Goal: Task Accomplishment & Management: Manage account settings

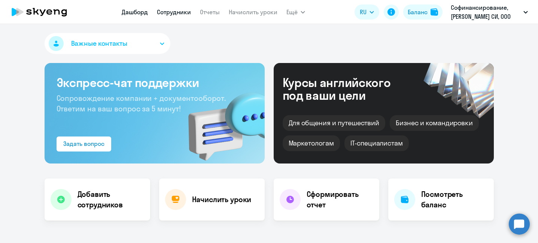
click at [177, 13] on link "Сотрудники" at bounding box center [174, 11] width 34 height 7
select select "30"
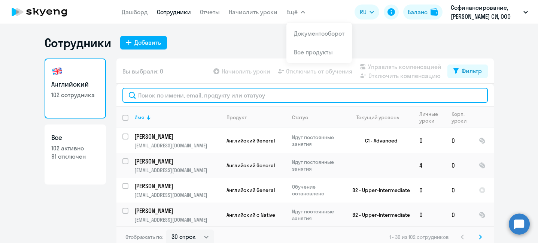
click at [202, 92] on input "text" at bounding box center [304, 95] width 365 height 15
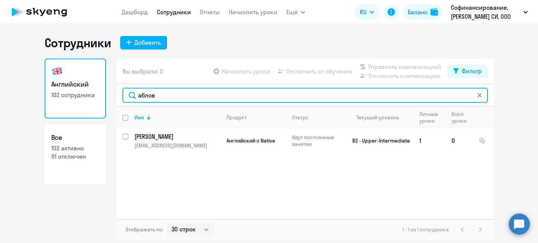
type input "аблов"
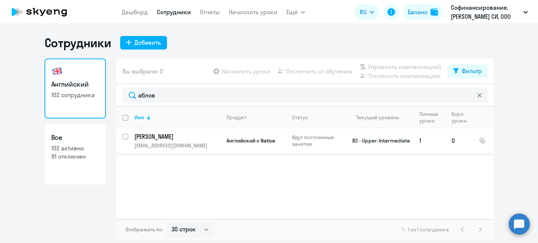
click at [125, 134] on input "select row 20829080" at bounding box center [129, 140] width 15 height 15
checkbox input "true"
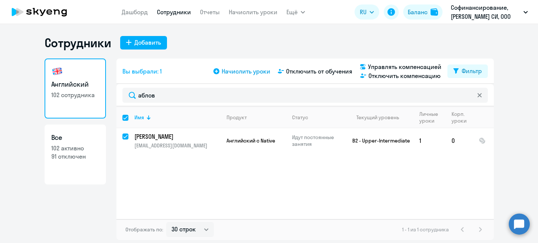
click at [240, 73] on span "Начислить уроки" at bounding box center [246, 71] width 49 height 9
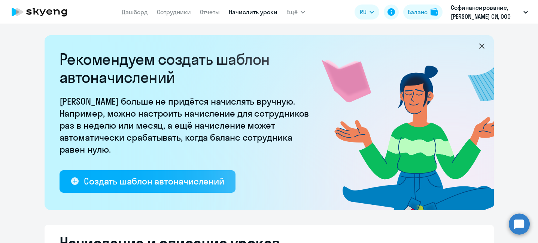
select select "10"
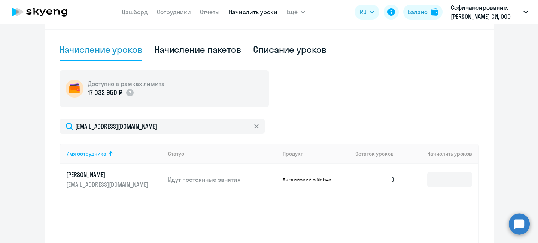
scroll to position [232, 0]
click at [437, 175] on input at bounding box center [449, 178] width 45 height 15
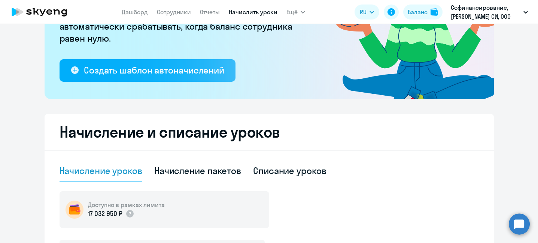
scroll to position [159, 0]
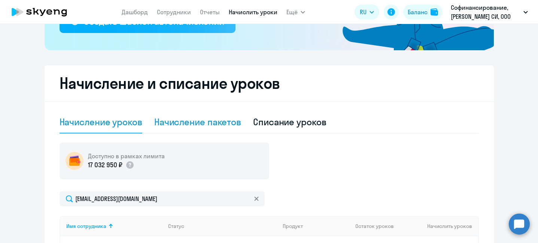
click at [214, 118] on div "Начисление пакетов" at bounding box center [197, 122] width 87 height 12
select select "10"
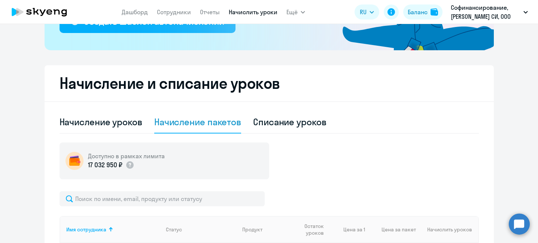
click at [213, 125] on div "Начисление пакетов" at bounding box center [197, 122] width 87 height 12
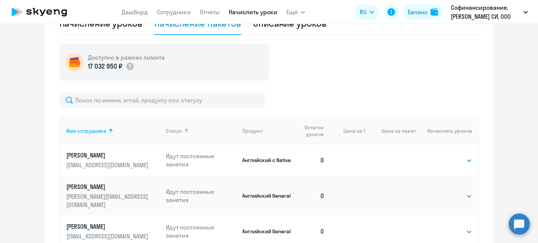
scroll to position [266, 0]
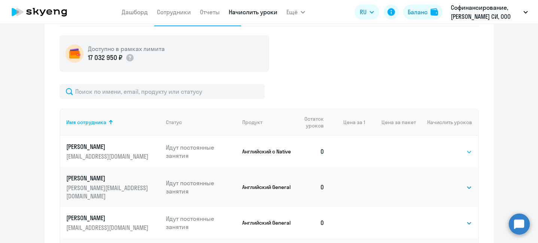
click at [465, 152] on select "Выбрать 4 8 16 32 64" at bounding box center [456, 151] width 31 height 9
click at [53, 10] on icon at bounding box center [39, 12] width 66 height 19
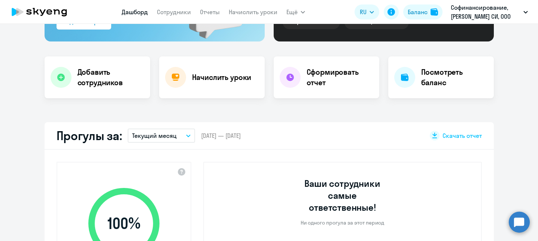
scroll to position [127, 0]
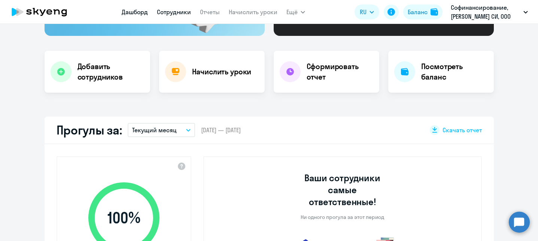
click at [185, 12] on link "Сотрудники" at bounding box center [174, 11] width 34 height 7
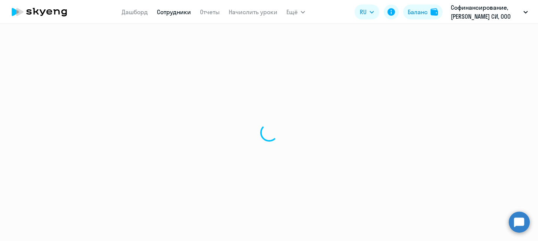
select select "30"
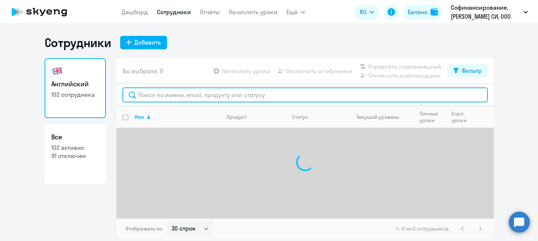
click at [199, 95] on input "text" at bounding box center [304, 95] width 365 height 15
type input "f"
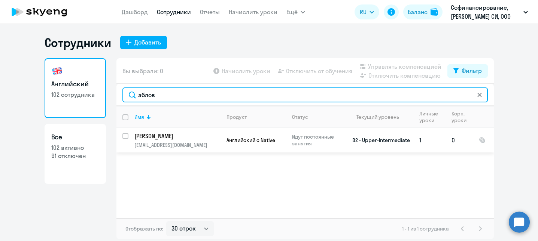
type input "аблов"
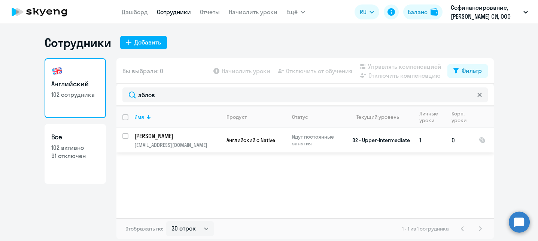
click at [125, 135] on input "select row 20829080" at bounding box center [129, 140] width 15 height 15
checkbox input "true"
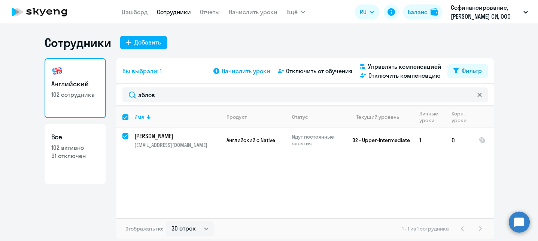
click at [247, 71] on span "Начислить уроки" at bounding box center [246, 71] width 49 height 9
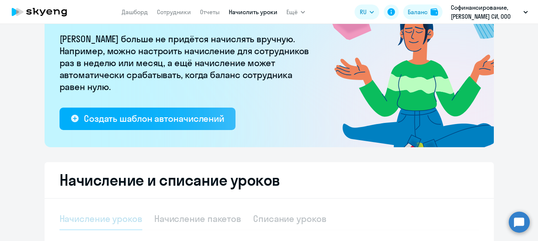
select select "10"
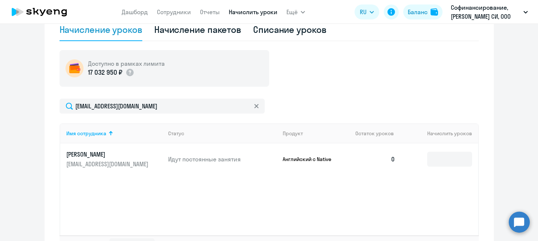
scroll to position [273, 0]
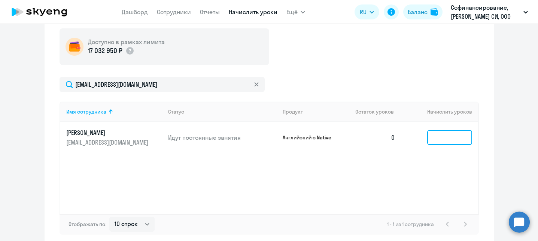
click at [453, 138] on input at bounding box center [449, 137] width 45 height 15
type input "6"
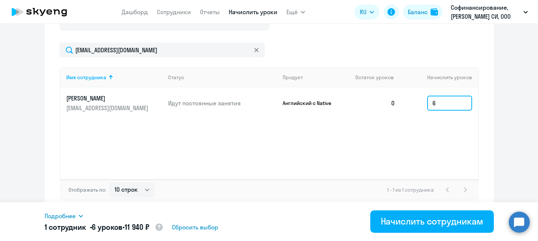
scroll to position [309, 0]
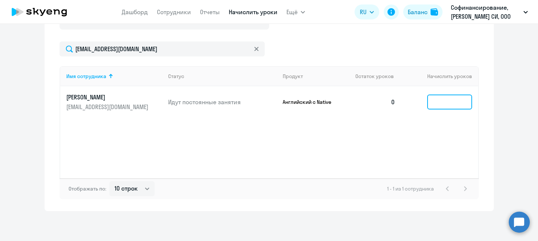
type input "4"
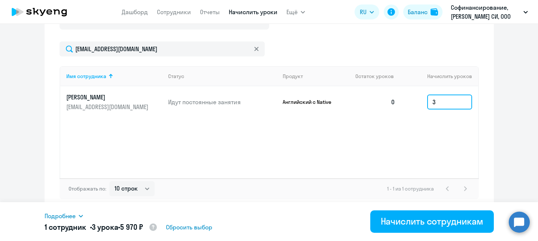
type input "3"
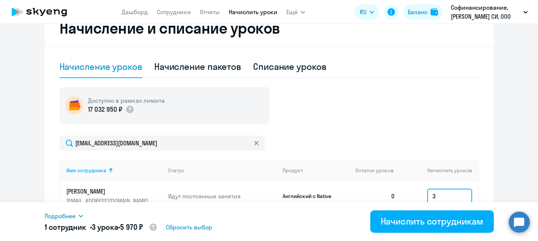
scroll to position [189, 0]
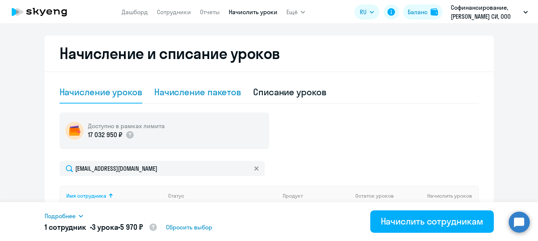
click at [224, 94] on div "Начисление пакетов" at bounding box center [197, 92] width 87 height 12
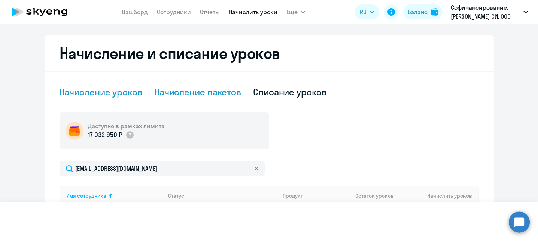
select select "10"
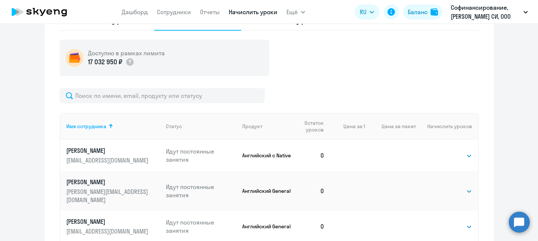
scroll to position [309, 0]
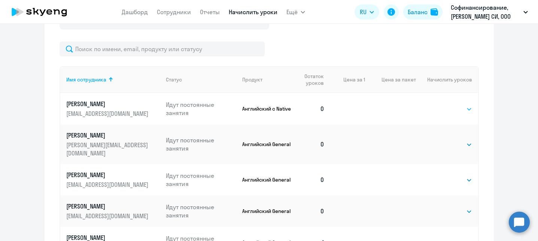
click at [463, 105] on select "Выбрать 4 8 16 32 64" at bounding box center [456, 109] width 31 height 9
select select "4"
click at [441, 105] on select "Выбрать 4 8 16 32 64" at bounding box center [456, 109] width 31 height 9
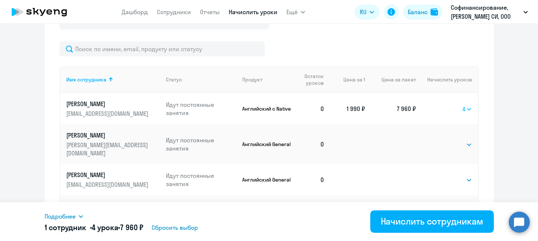
click at [464, 111] on select "Выбрать 4 8 16 32 64" at bounding box center [467, 109] width 10 height 9
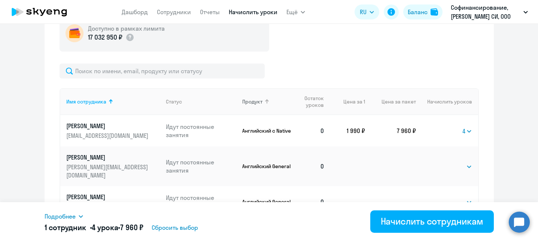
scroll to position [282, 0]
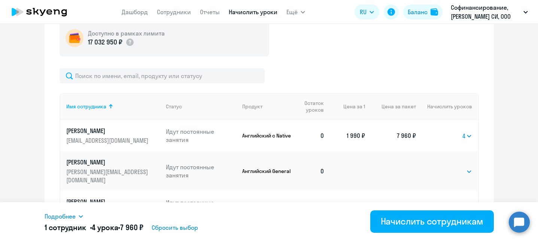
drag, startPoint x: 344, startPoint y: 136, endPoint x: 359, endPoint y: 134, distance: 15.5
click at [359, 134] on td "1 990 ₽" at bounding box center [347, 135] width 34 height 31
copy td "1 990"
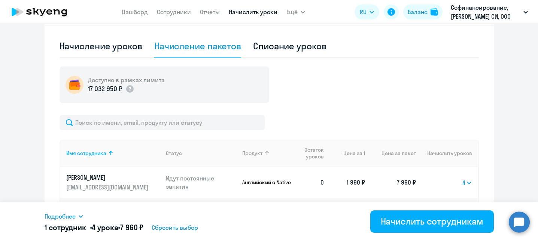
scroll to position [235, 0]
click at [129, 51] on div "Начисление уроков" at bounding box center [101, 46] width 83 height 12
select select "10"
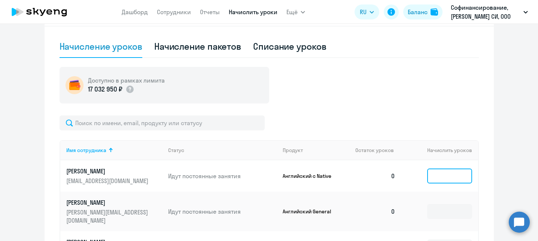
click at [447, 172] on input at bounding box center [449, 176] width 45 height 15
type input "3"
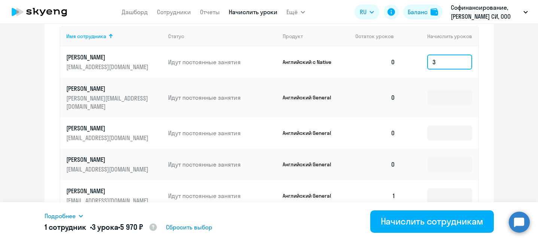
scroll to position [346, 0]
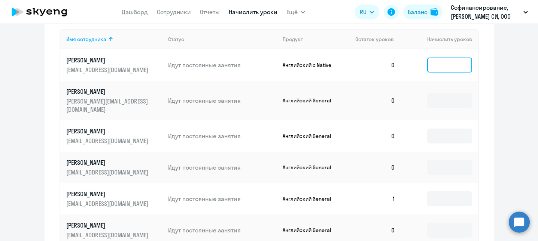
type input "2"
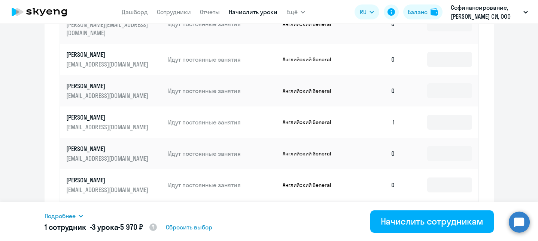
scroll to position [531, 0]
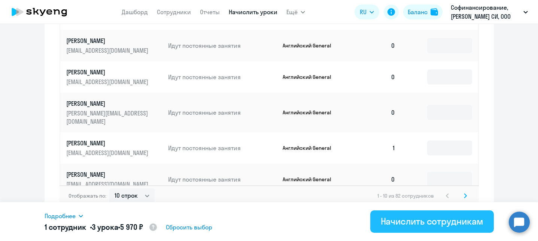
type input "3"
click at [414, 222] on div "Начислить сотрудникам" at bounding box center [432, 222] width 103 height 12
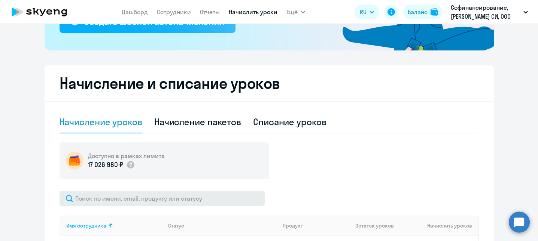
scroll to position [305, 0]
